Goal: Complete application form

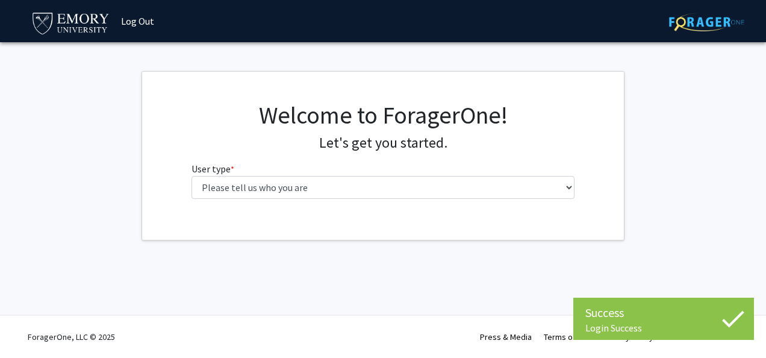
click at [577, 183] on div "Welcome to ForagerOne! Let's get you started. User type * required Please tell …" at bounding box center [383, 155] width 402 height 108
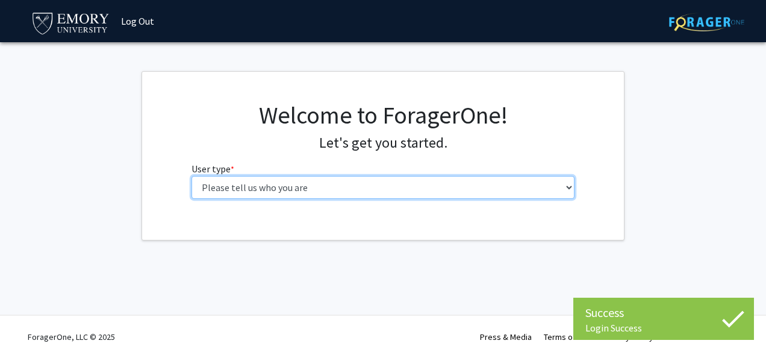
click at [569, 183] on select "Please tell us who you are Undergraduate Student Master's Student Doctoral Cand…" at bounding box center [384, 187] width 384 height 23
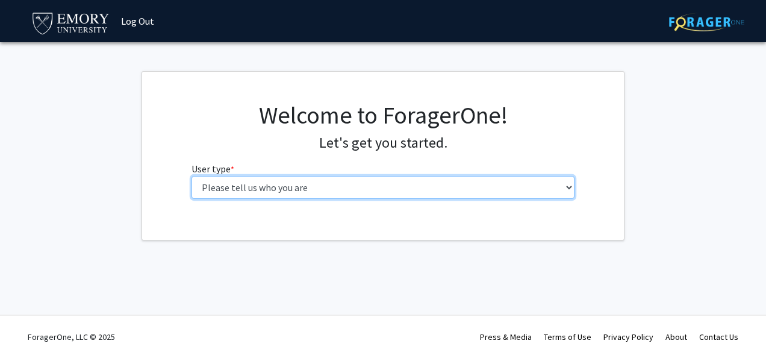
select select "1: undergrad"
click at [192, 176] on select "Please tell us who you are Undergraduate Student Master's Student Doctoral Cand…" at bounding box center [384, 187] width 384 height 23
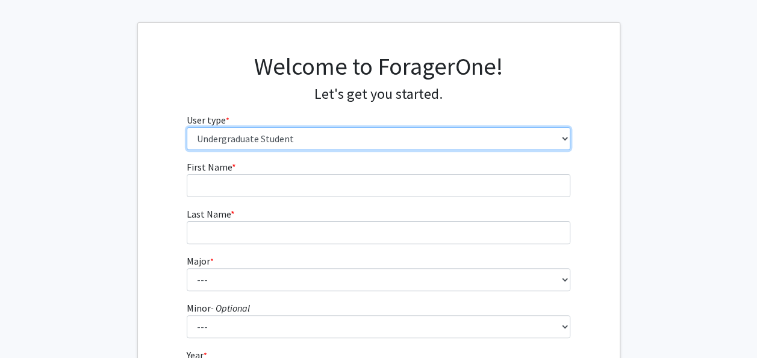
scroll to position [51, 0]
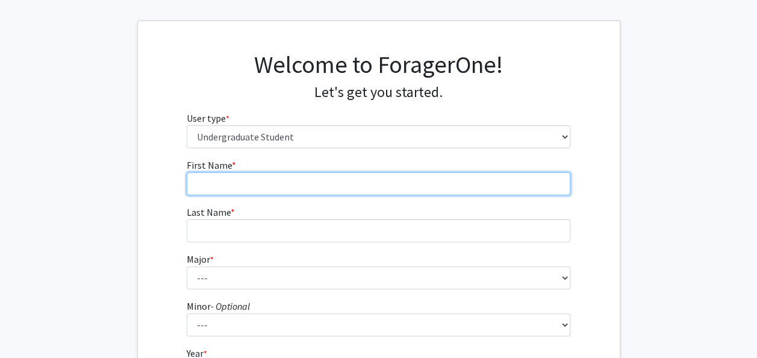
click at [479, 186] on input "First Name * required" at bounding box center [379, 183] width 384 height 23
type input "Khonsu"
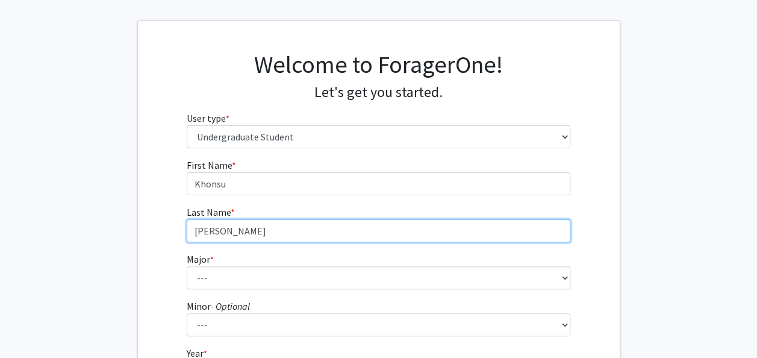
type input "[PERSON_NAME]"
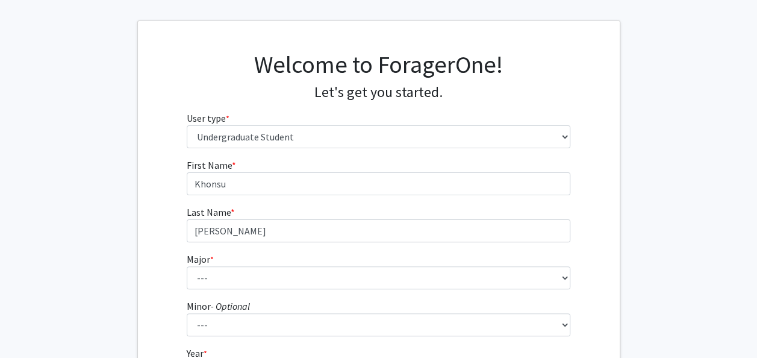
click at [508, 265] on fg-select "Major * required --- Accounting African American Studies African Studies Americ…" at bounding box center [379, 270] width 384 height 37
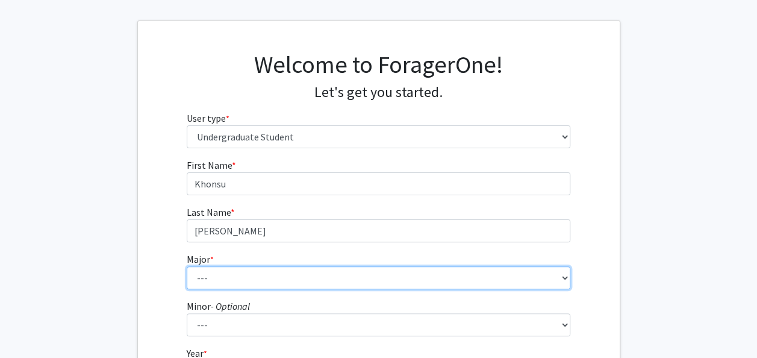
click at [510, 282] on select "--- Accounting African American Studies African Studies American Studies Analyt…" at bounding box center [379, 277] width 384 height 23
select select "21: 982"
click at [187, 266] on select "--- Accounting African American Studies African Studies American Studies Analyt…" at bounding box center [379, 277] width 384 height 23
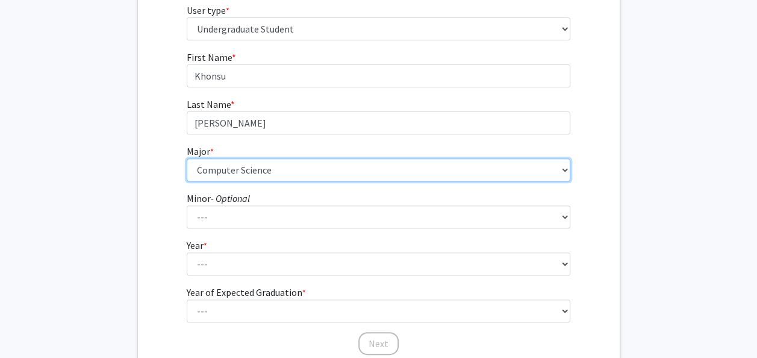
scroll to position [198, 0]
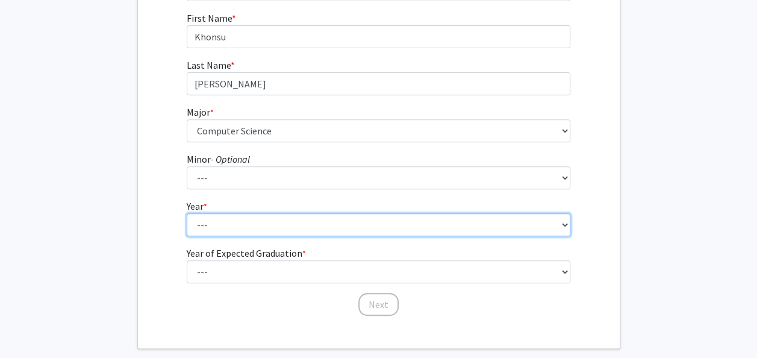
click at [335, 223] on select "--- First-year Sophomore Junior Senior Postbaccalaureate Certificate" at bounding box center [379, 224] width 384 height 23
select select "1: first-year"
click at [187, 213] on select "--- First-year Sophomore Junior Senior Postbaccalaureate Certificate" at bounding box center [379, 224] width 384 height 23
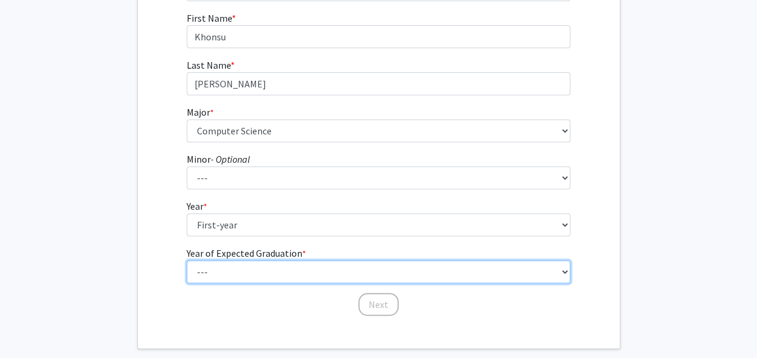
click at [241, 270] on select "--- 2025 2026 2027 2028 2029 2030 2031 2032 2033 2034" at bounding box center [379, 271] width 384 height 23
select select "5: 2029"
click at [187, 260] on select "--- 2025 2026 2027 2028 2029 2030 2031 2032 2033 2034" at bounding box center [379, 271] width 384 height 23
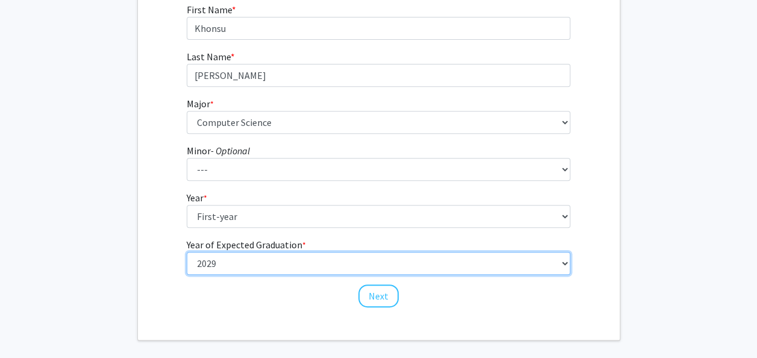
scroll to position [211, 0]
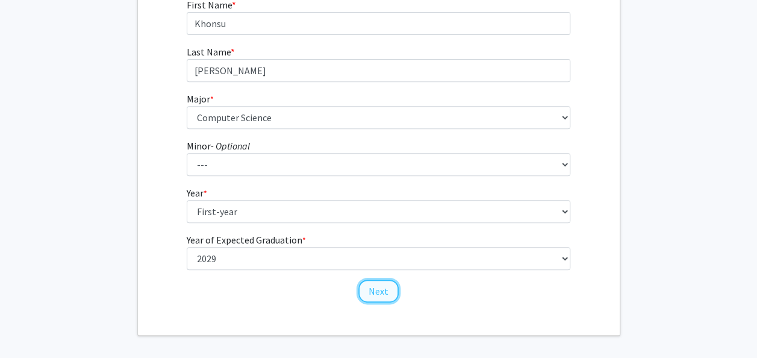
click at [373, 292] on button "Next" at bounding box center [378, 290] width 40 height 23
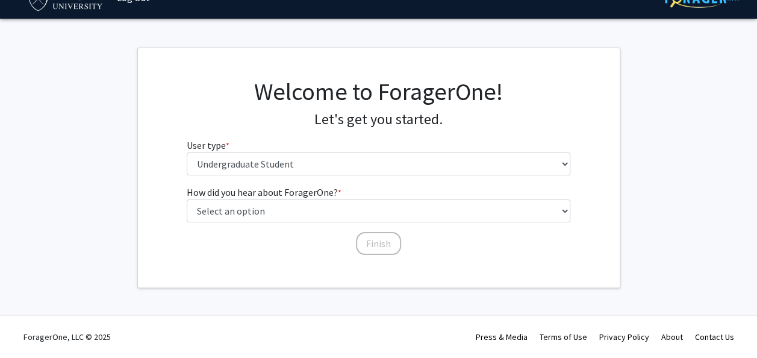
scroll to position [0, 0]
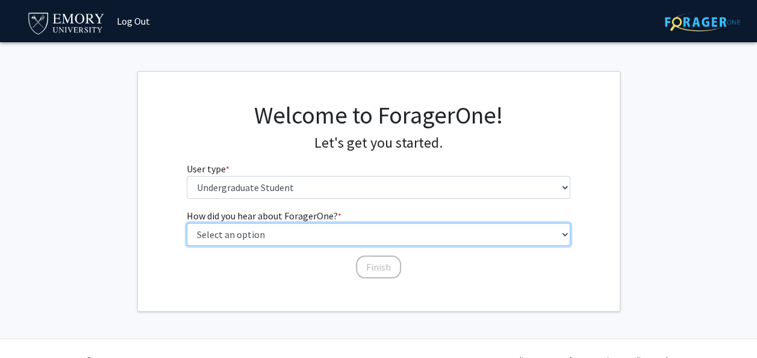
click at [334, 237] on select "Select an option Peer/student recommendation Faculty/staff recommendation Unive…" at bounding box center [379, 234] width 384 height 23
select select "2: faculty_recommendation"
click at [187, 223] on select "Select an option Peer/student recommendation Faculty/staff recommendation Unive…" at bounding box center [379, 234] width 384 height 23
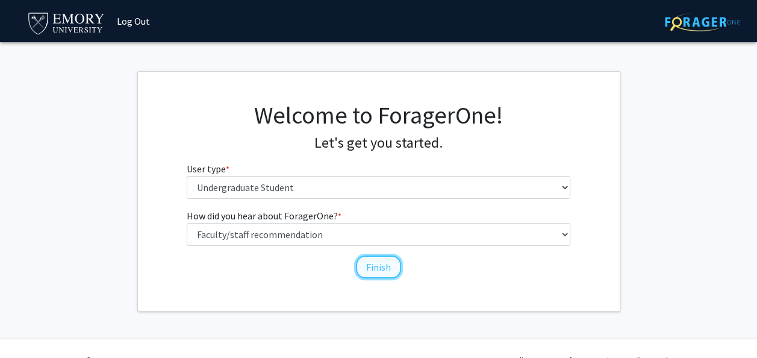
click at [378, 265] on button "Finish" at bounding box center [378, 266] width 45 height 23
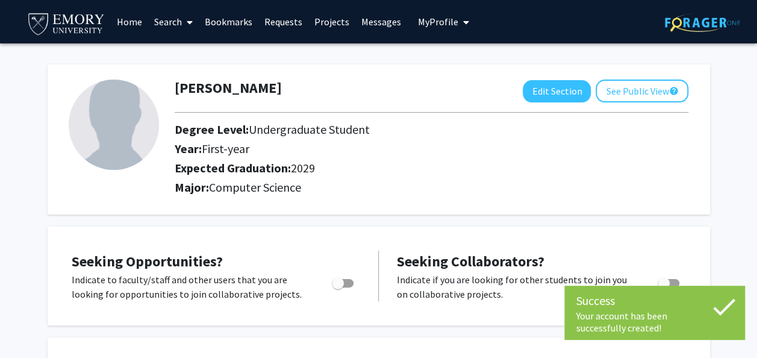
click at [443, 24] on span "My Profile" at bounding box center [438, 22] width 40 height 12
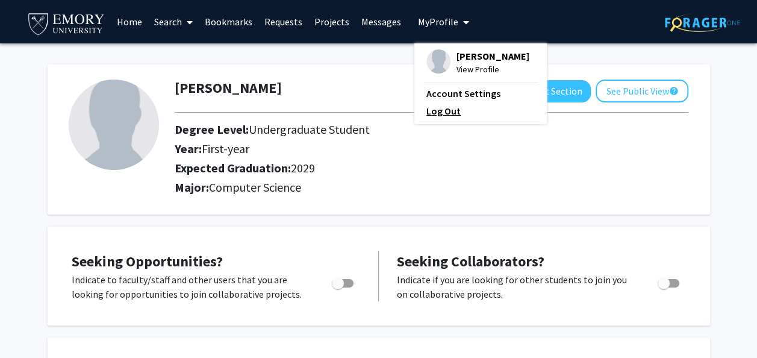
click at [433, 116] on link "Log Out" at bounding box center [480, 111] width 108 height 14
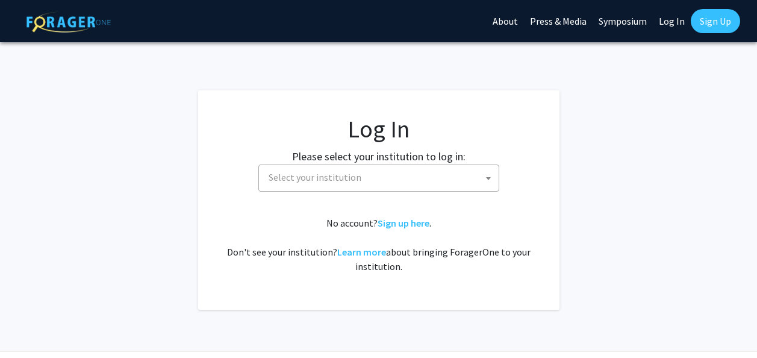
select select
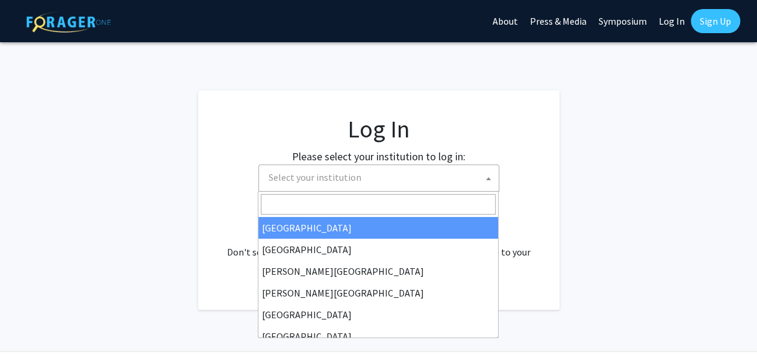
click at [361, 177] on span "Select your institution" at bounding box center [381, 177] width 235 height 25
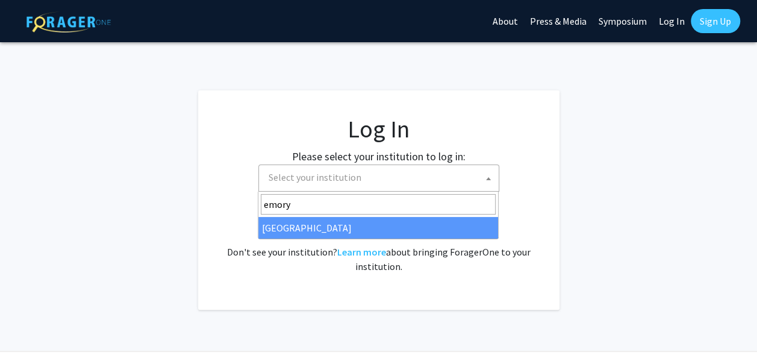
type input "emory"
select select "12"
